Goal: Information Seeking & Learning: Learn about a topic

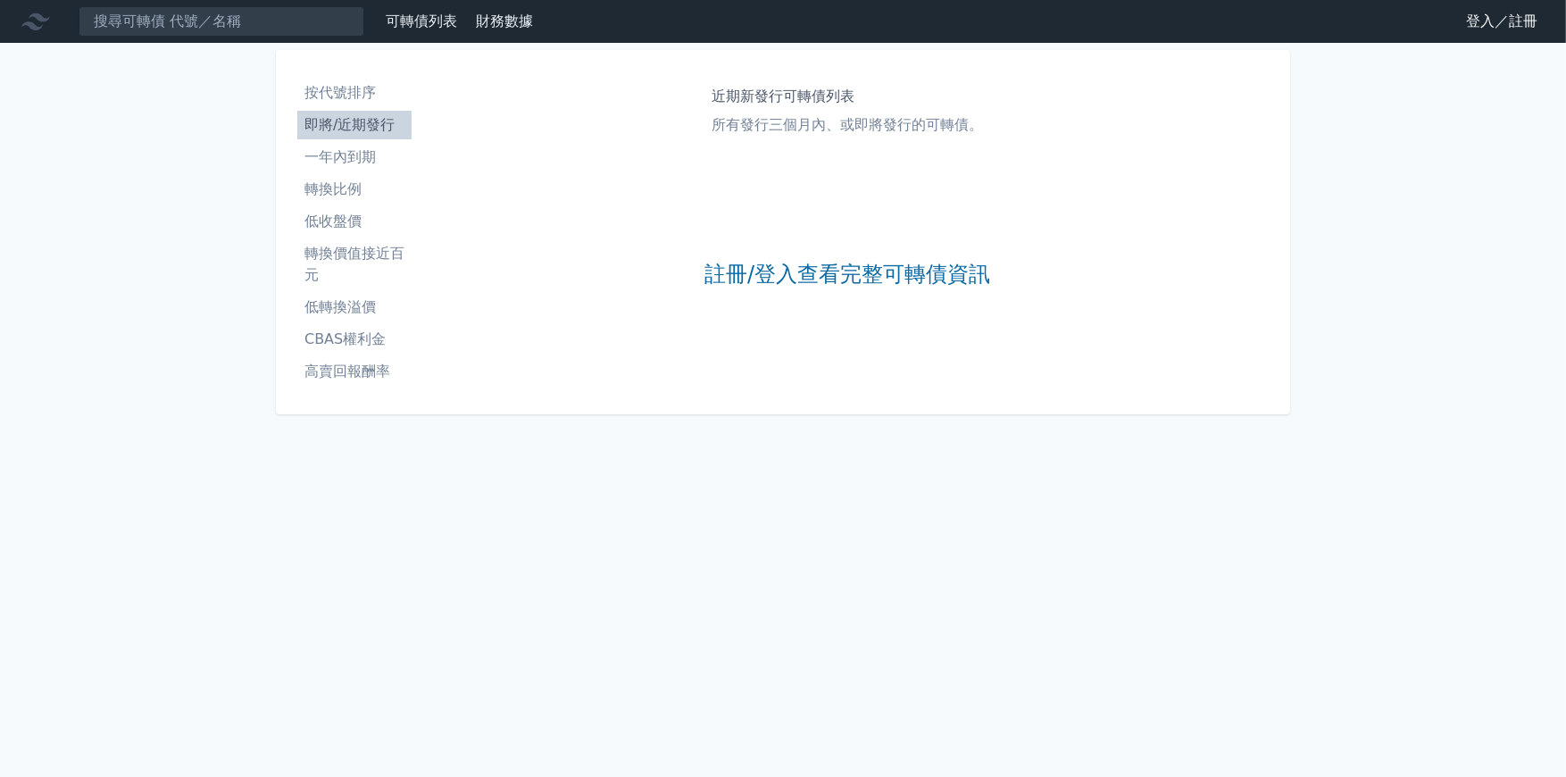
click at [361, 187] on li "轉換比例" at bounding box center [354, 189] width 114 height 21
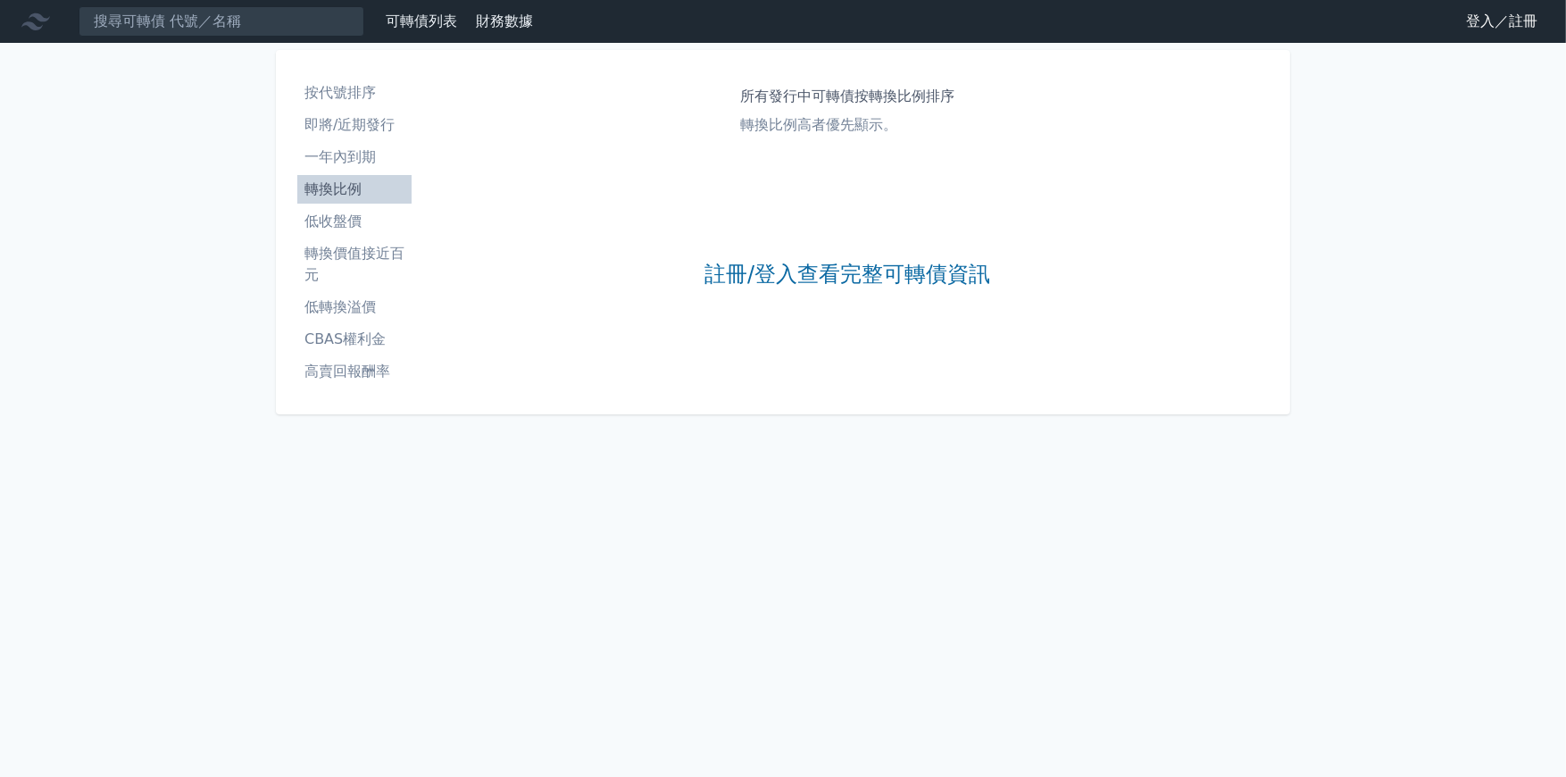
click at [354, 148] on li "一年內到期" at bounding box center [354, 156] width 114 height 21
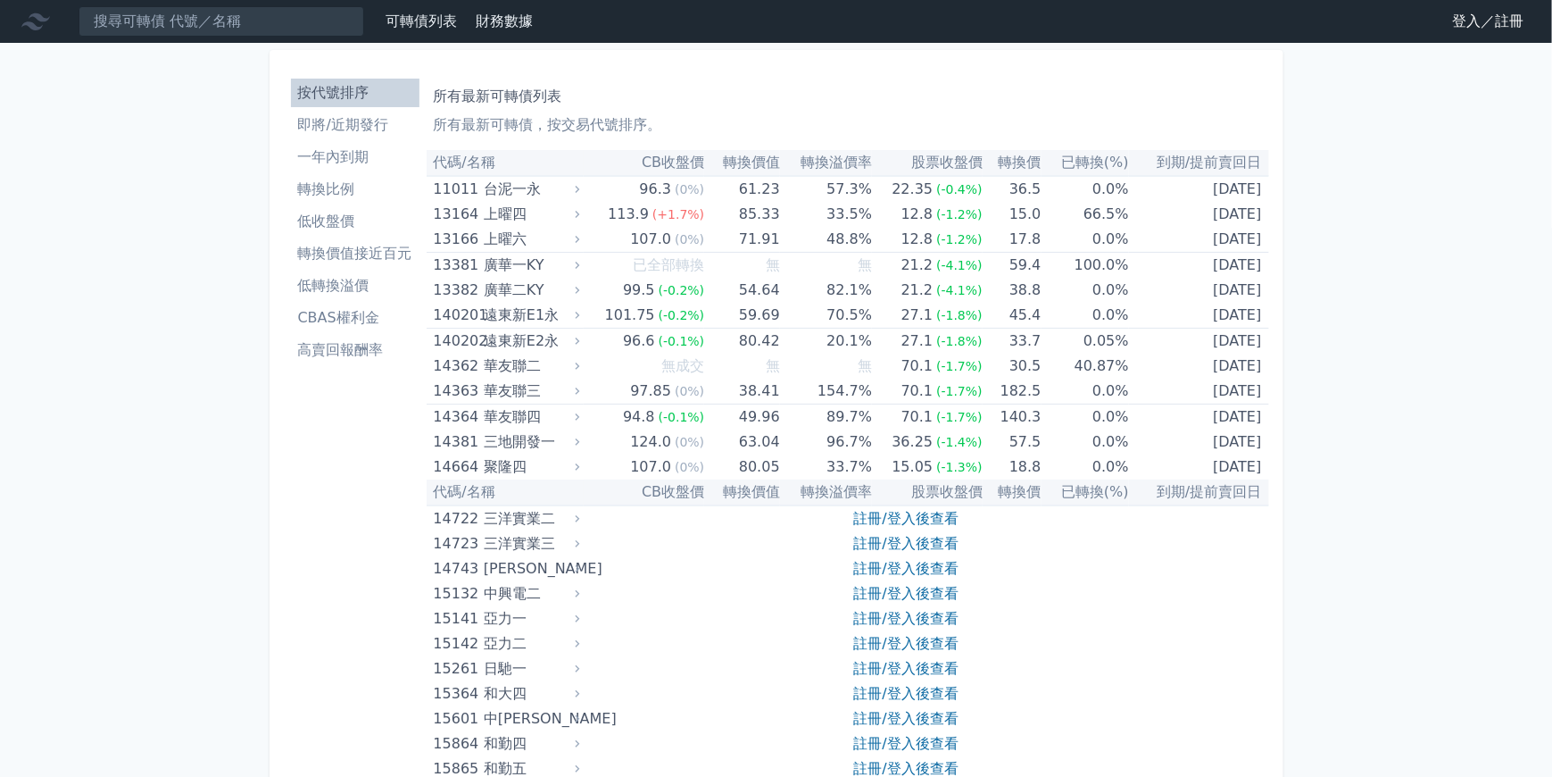
click at [571, 593] on div "中興電二" at bounding box center [530, 593] width 92 height 25
click at [340, 132] on li "即將/近期發行" at bounding box center [355, 124] width 129 height 21
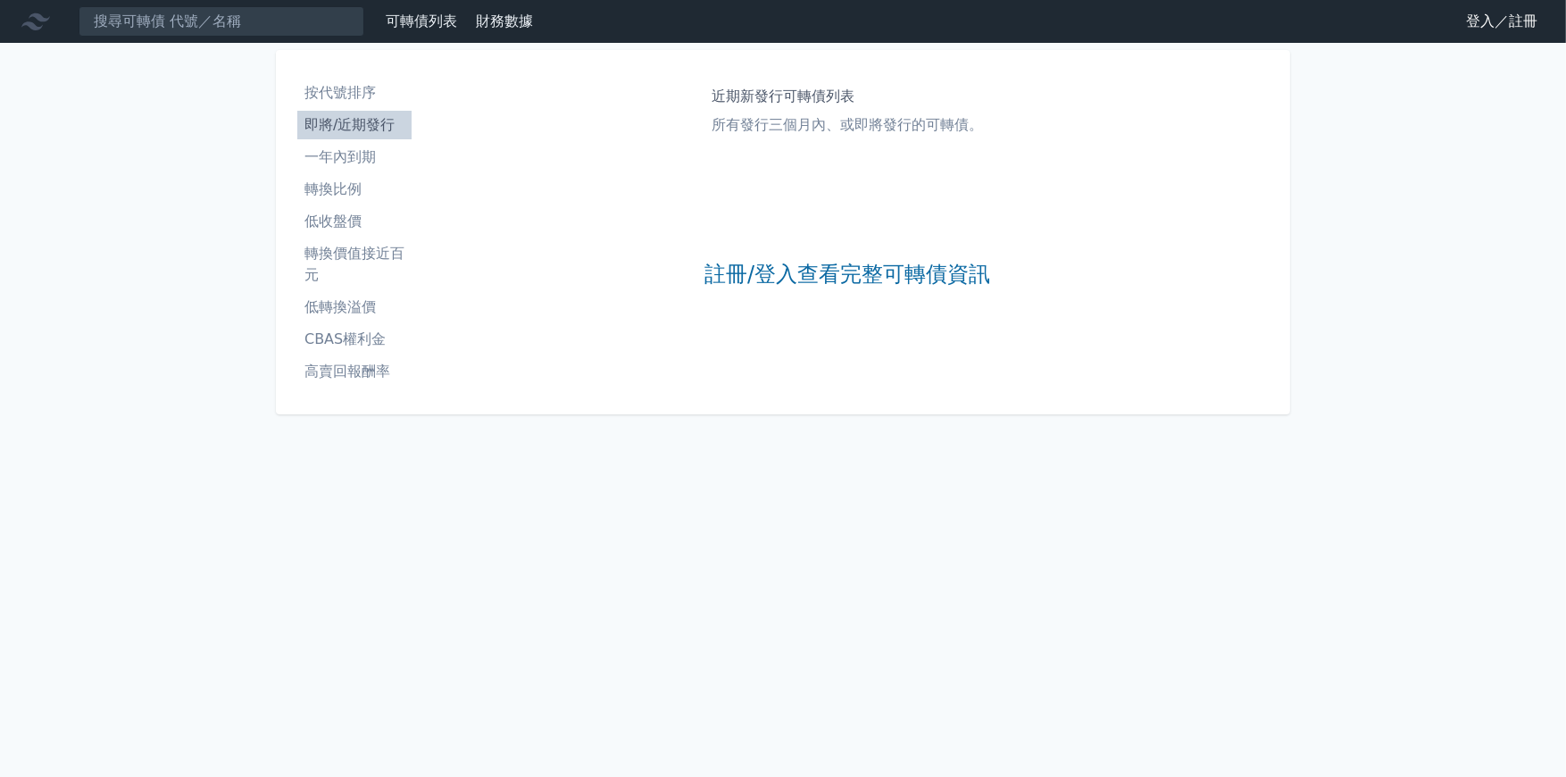
click at [343, 148] on li "一年內到期" at bounding box center [354, 156] width 114 height 21
click at [343, 183] on li "轉換比例" at bounding box center [354, 189] width 114 height 21
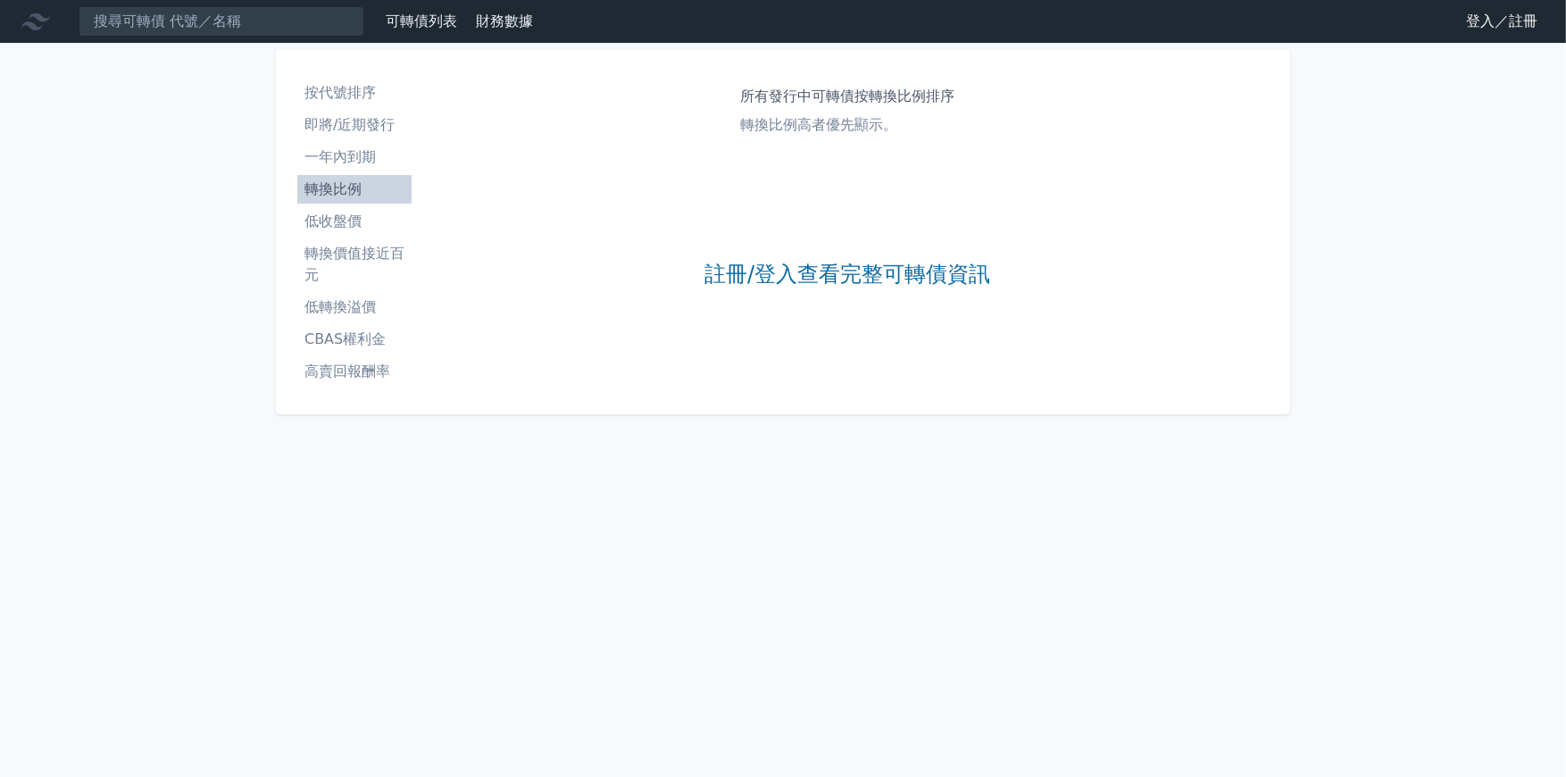
click at [348, 209] on link "低收盤價" at bounding box center [354, 221] width 114 height 29
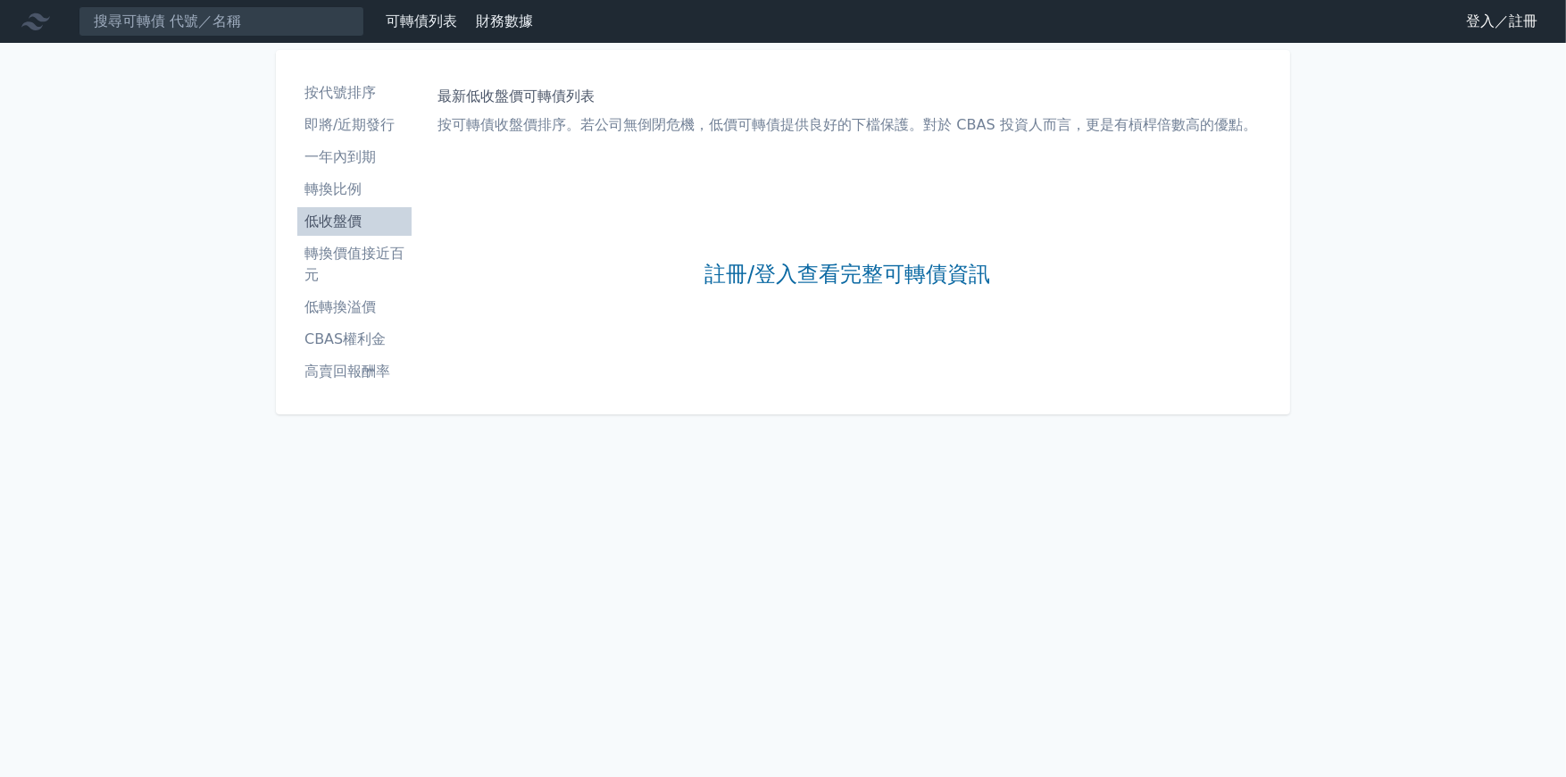
click at [359, 262] on li "轉換價值接近百元" at bounding box center [354, 264] width 114 height 43
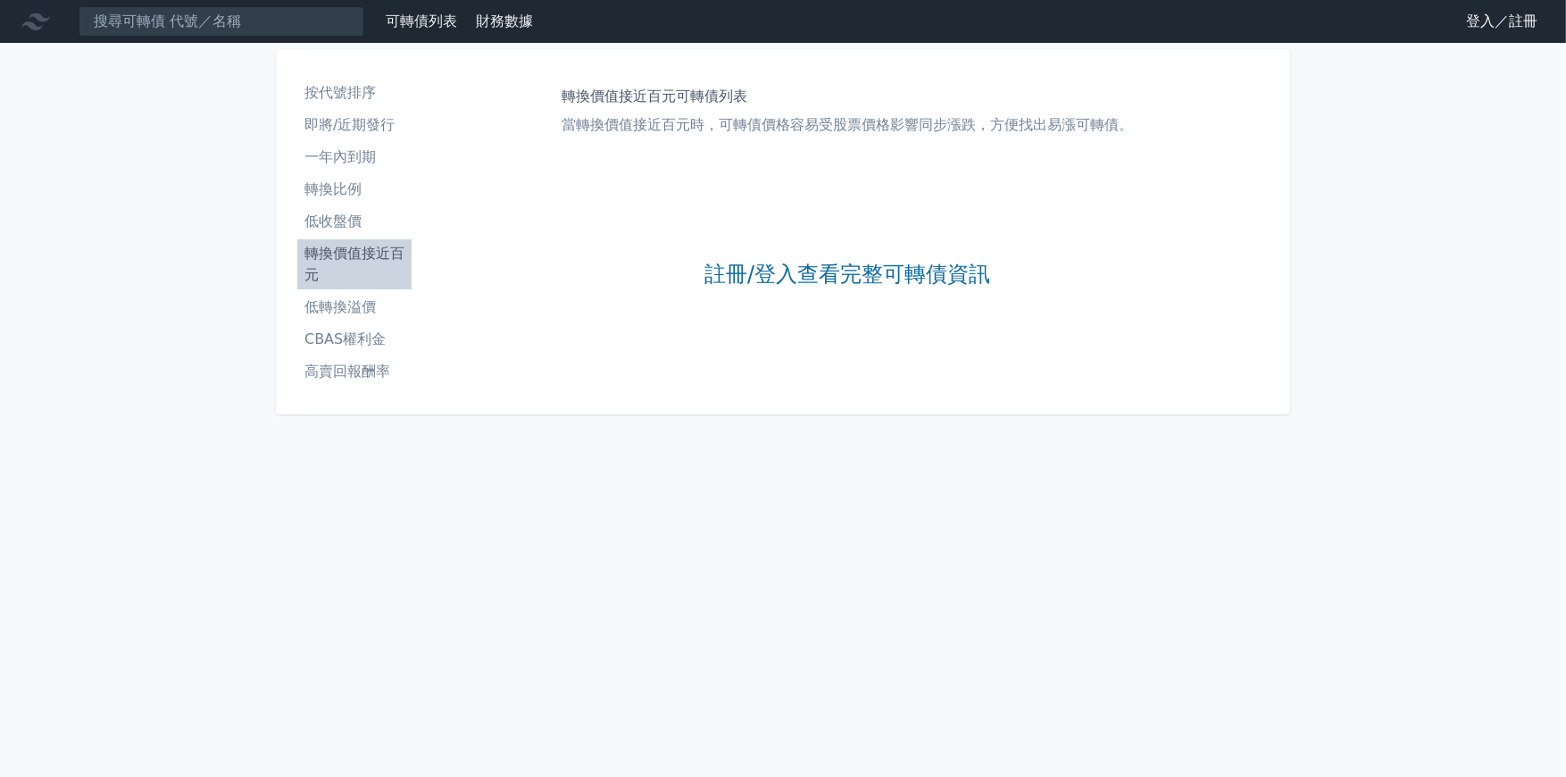
click at [360, 261] on li "轉換價值接近百元" at bounding box center [354, 264] width 114 height 43
click at [437, 21] on link "可轉債列表" at bounding box center [421, 20] width 71 height 17
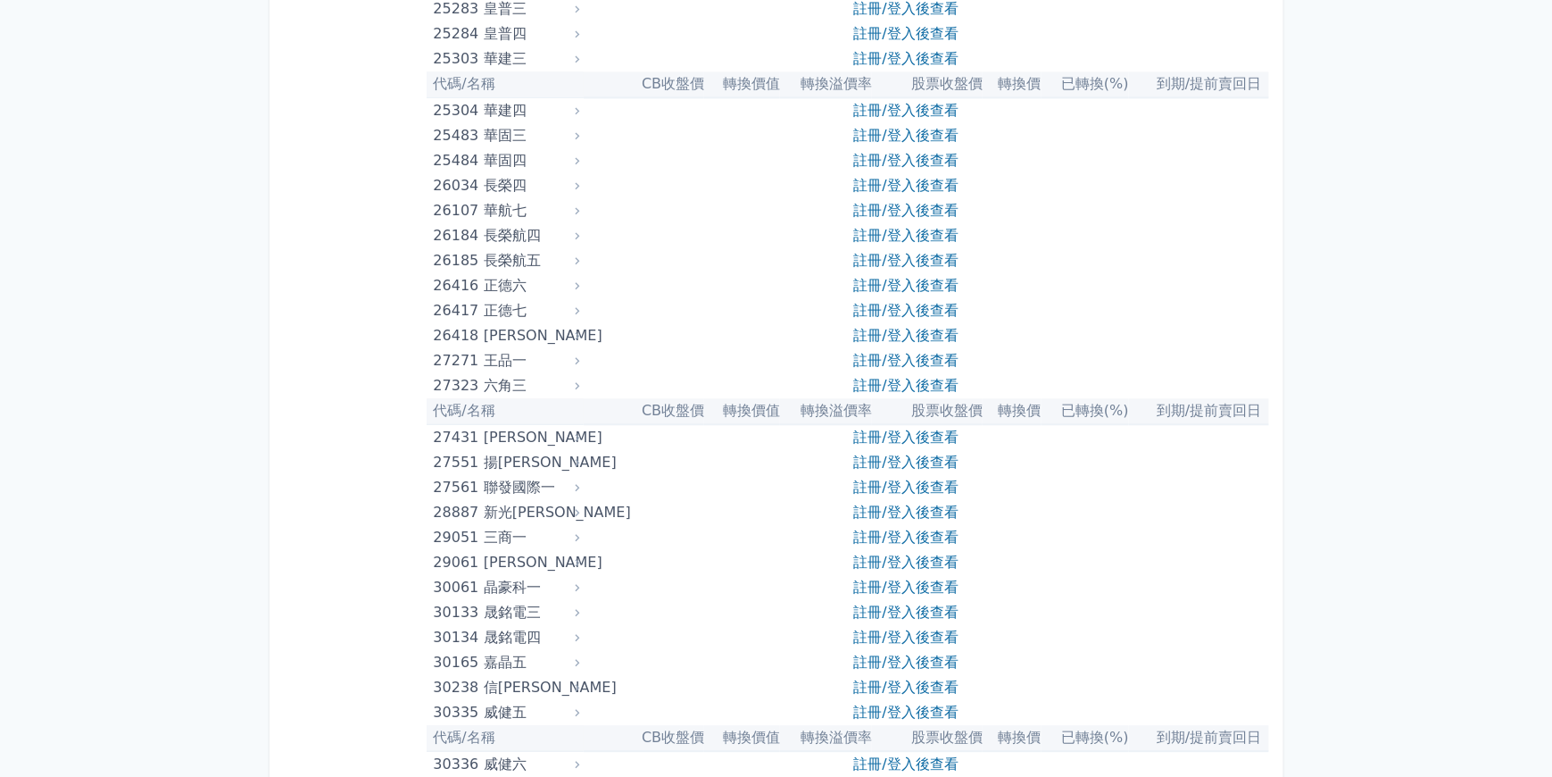
scroll to position [2143, 0]
